Goal: Information Seeking & Learning: Learn about a topic

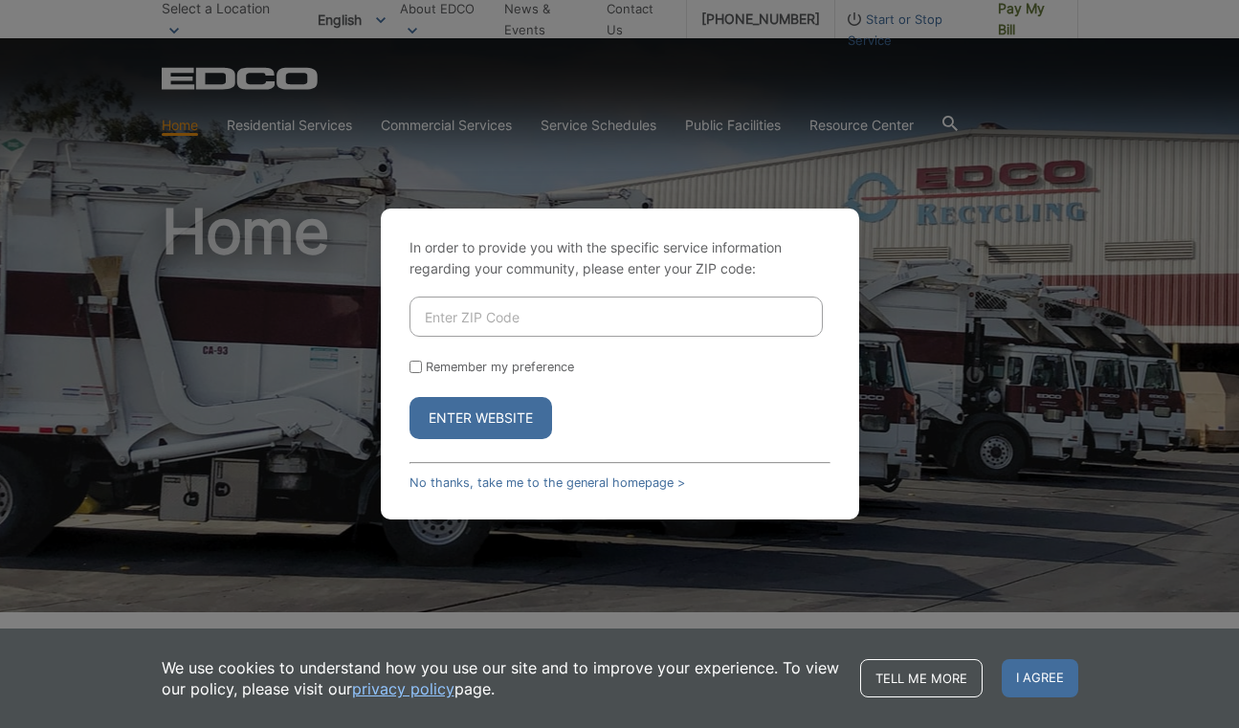
click at [492, 311] on input "Enter ZIP Code" at bounding box center [615, 317] width 413 height 40
type input "92071"
click at [448, 415] on button "Enter Website" at bounding box center [480, 418] width 143 height 42
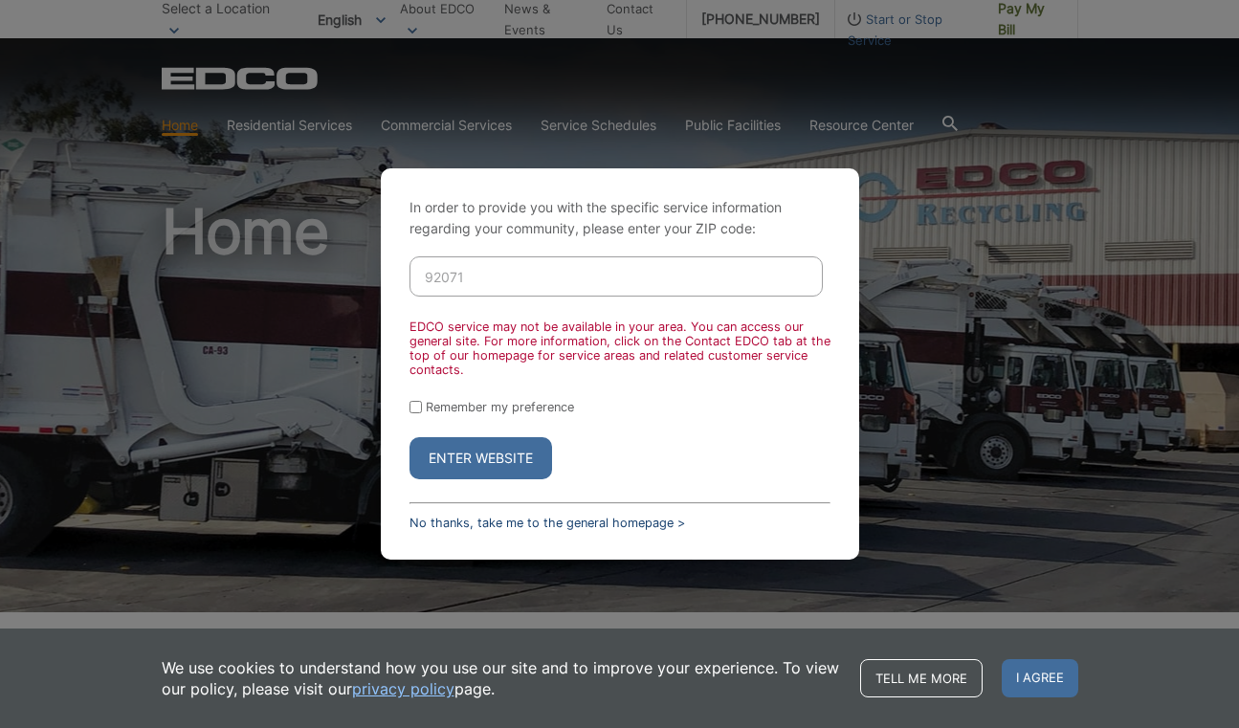
click at [455, 522] on link "No thanks, take me to the general homepage >" at bounding box center [547, 523] width 276 height 14
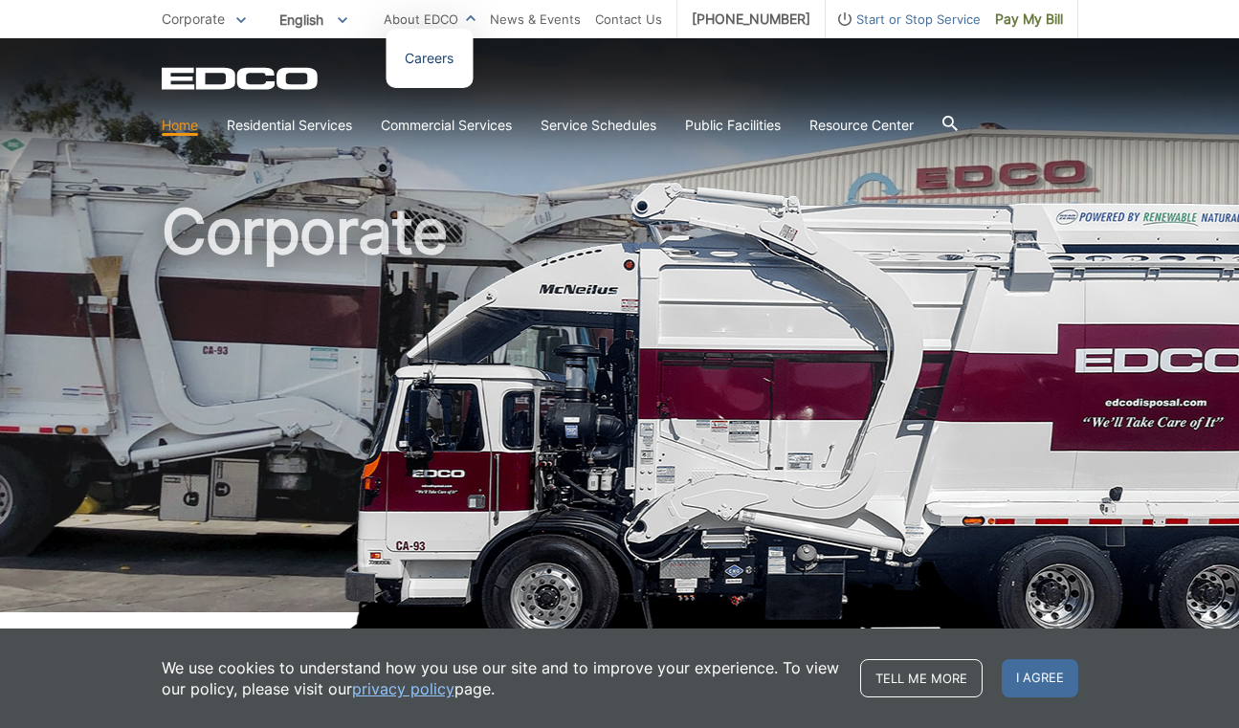
click at [445, 54] on link "Careers" at bounding box center [429, 58] width 49 height 21
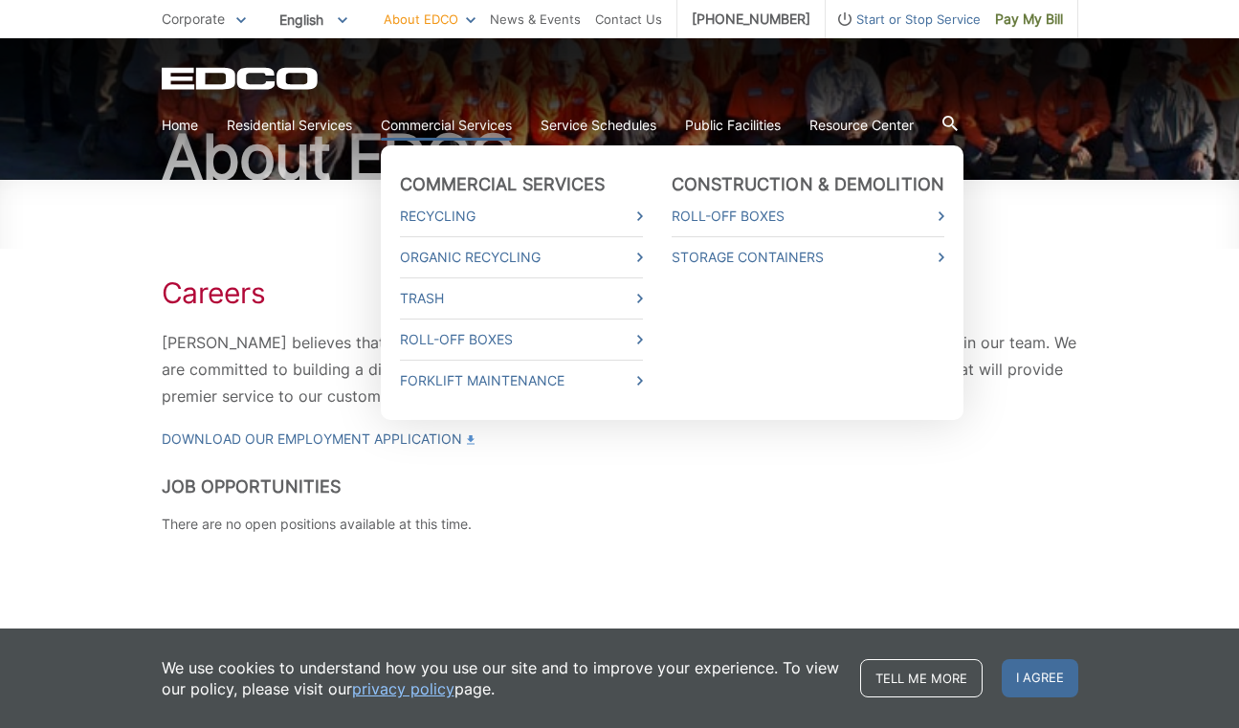
scroll to position [155, 0]
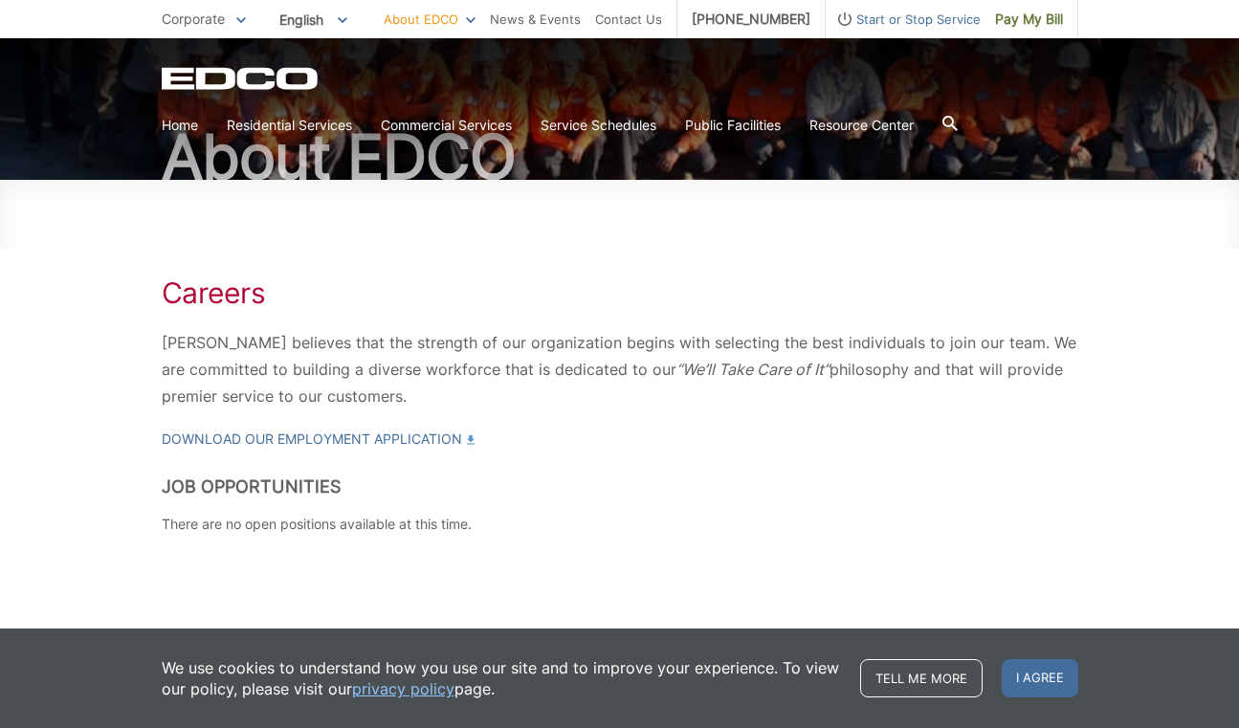
click at [230, 18] on p "Corporate" at bounding box center [204, 19] width 84 height 21
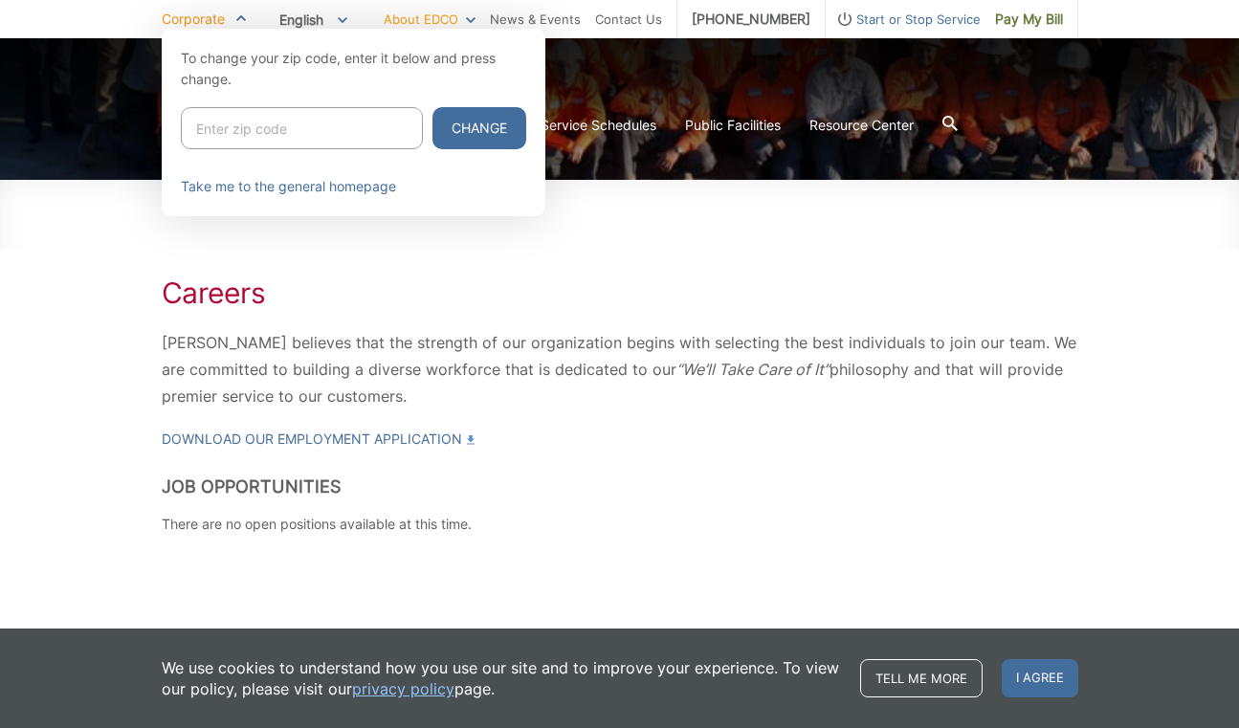
click at [340, 14] on span "English" at bounding box center [313, 20] width 97 height 32
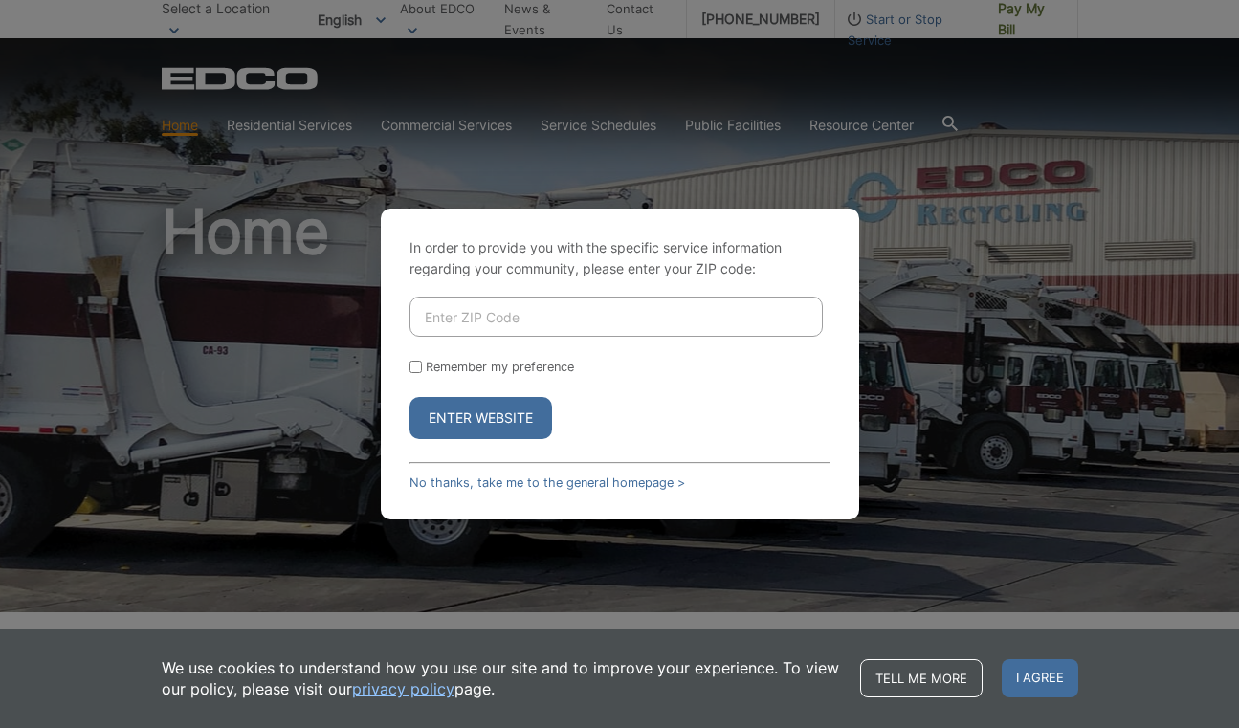
click at [343, 418] on div "In order to provide you with the specific service information regarding your co…" at bounding box center [619, 364] width 1239 height 728
click at [487, 476] on link "No thanks, take me to the general homepage >" at bounding box center [547, 482] width 276 height 14
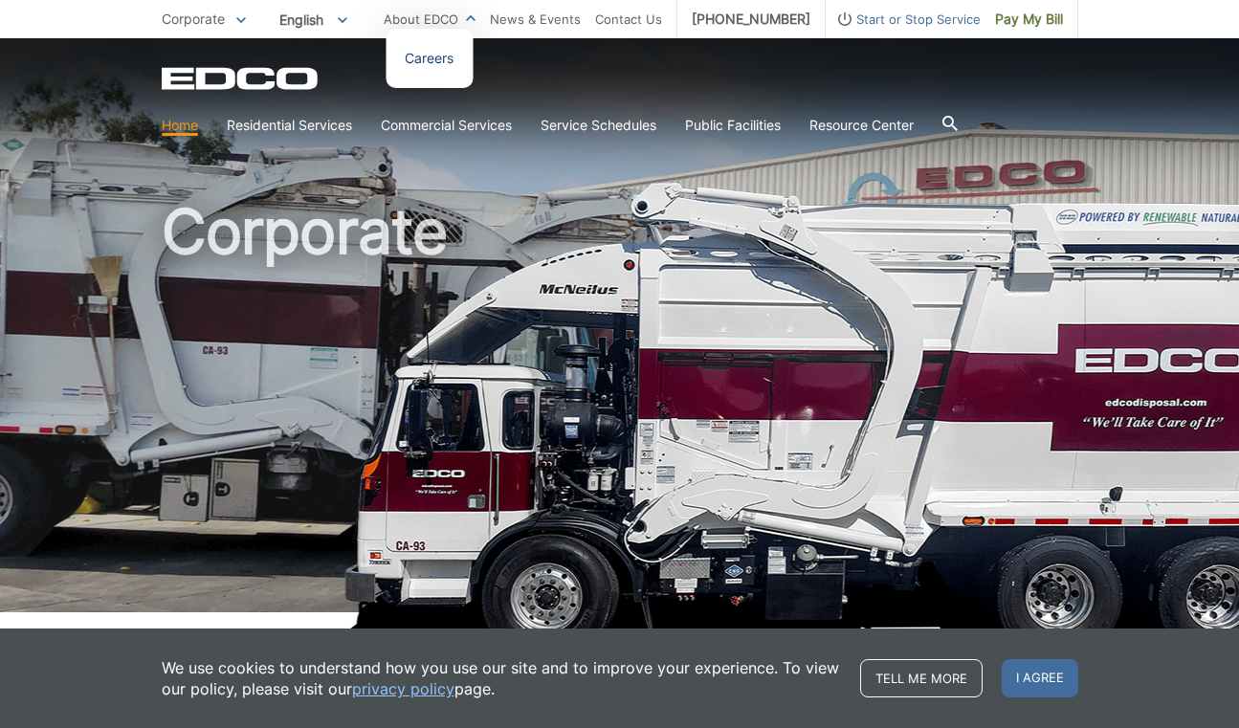
click at [449, 59] on link "Careers" at bounding box center [429, 58] width 49 height 21
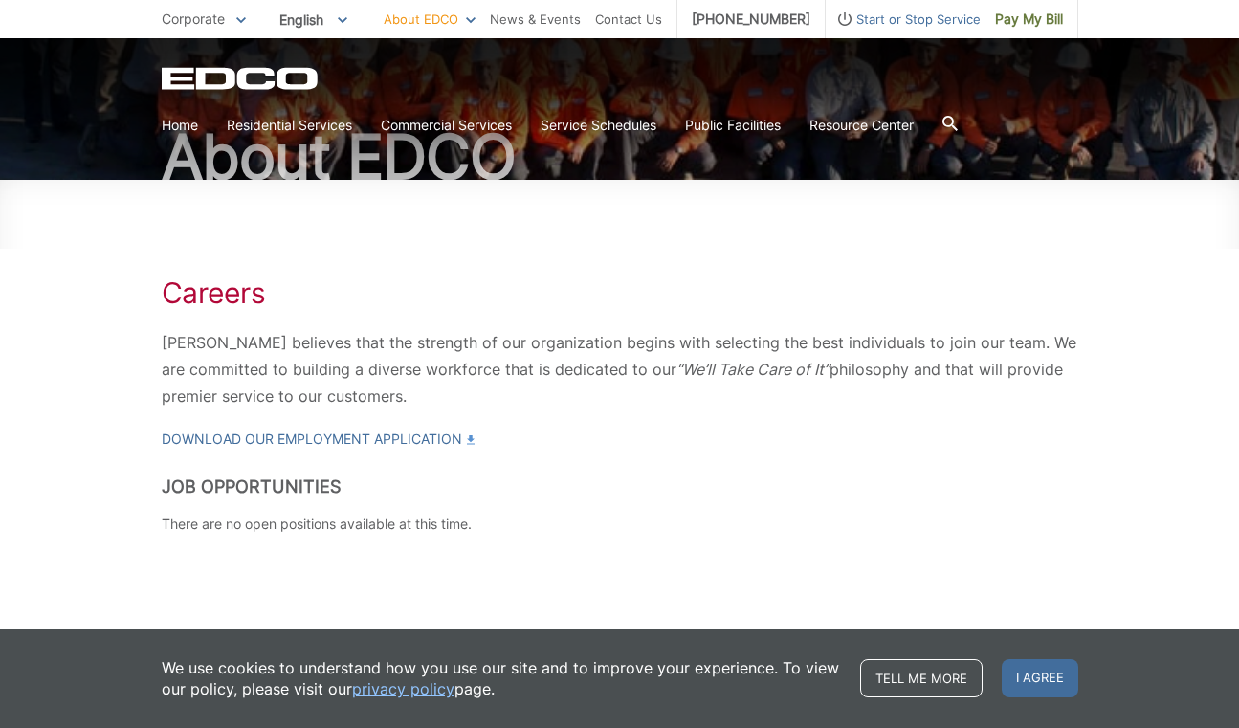
scroll to position [155, 0]
